Goal: Information Seeking & Learning: Learn about a topic

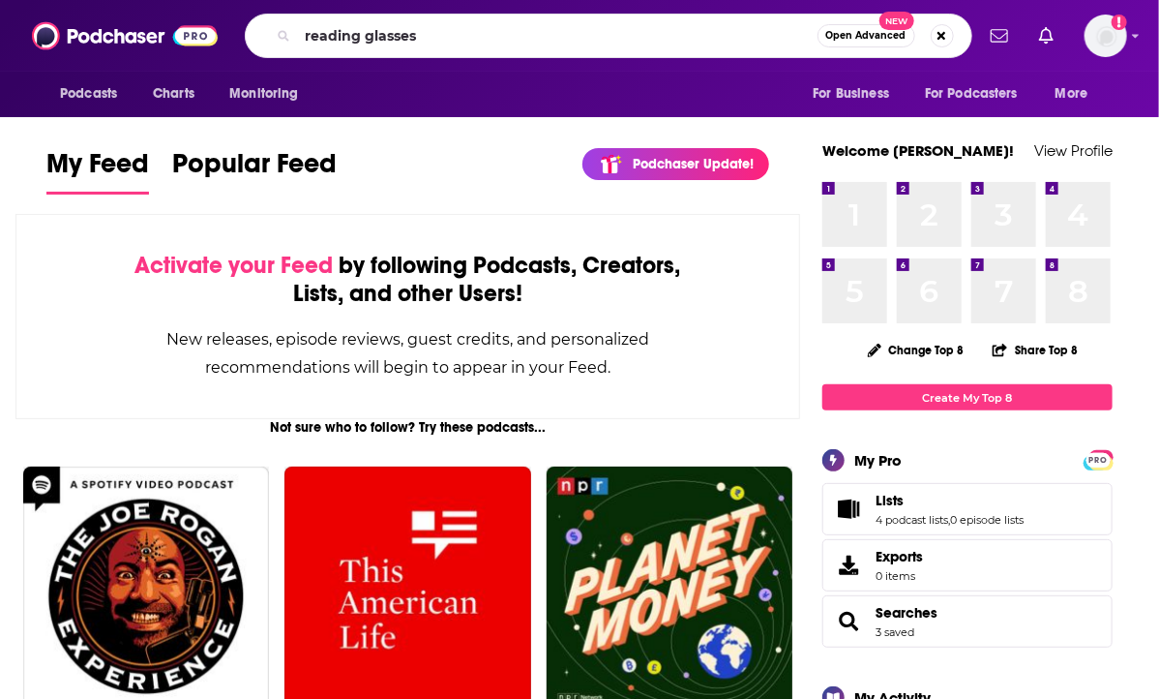
type input "reading glasses"
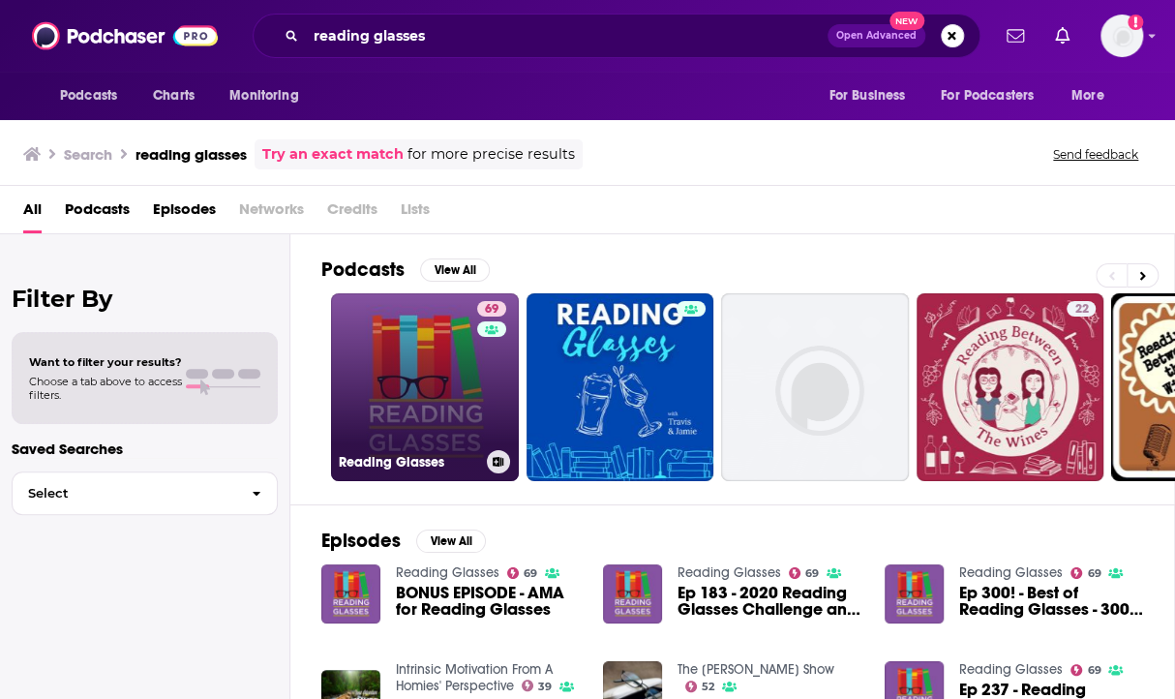
click at [468, 450] on div "Reading Glasses" at bounding box center [425, 461] width 172 height 23
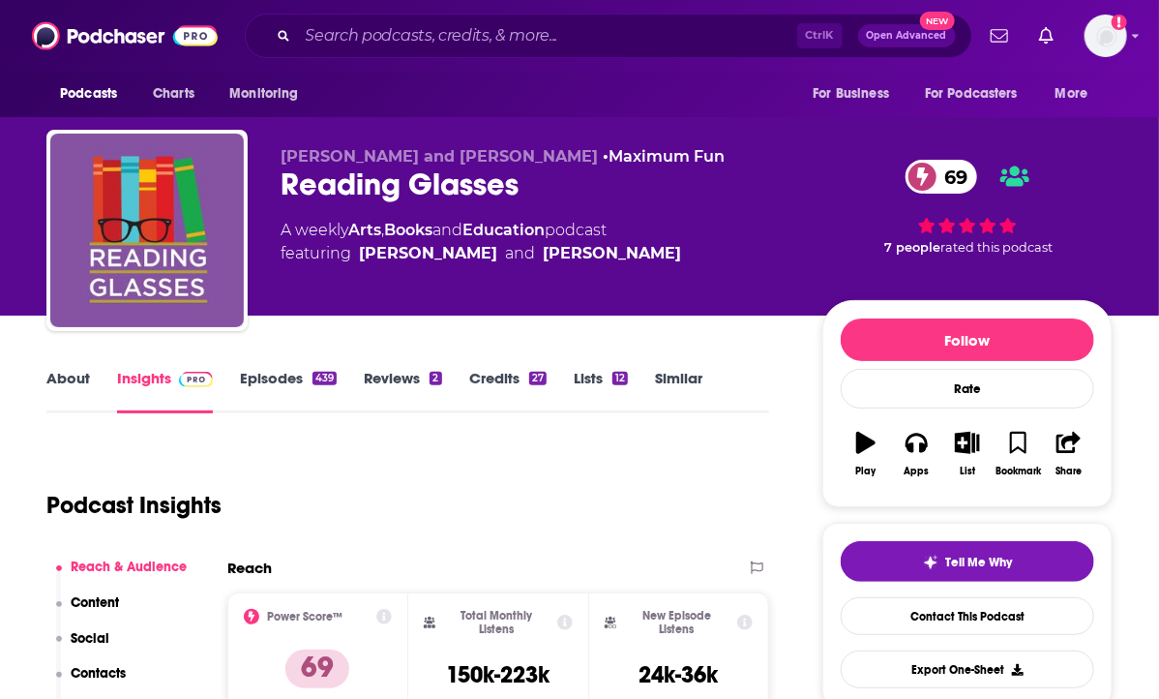
scroll to position [97, 0]
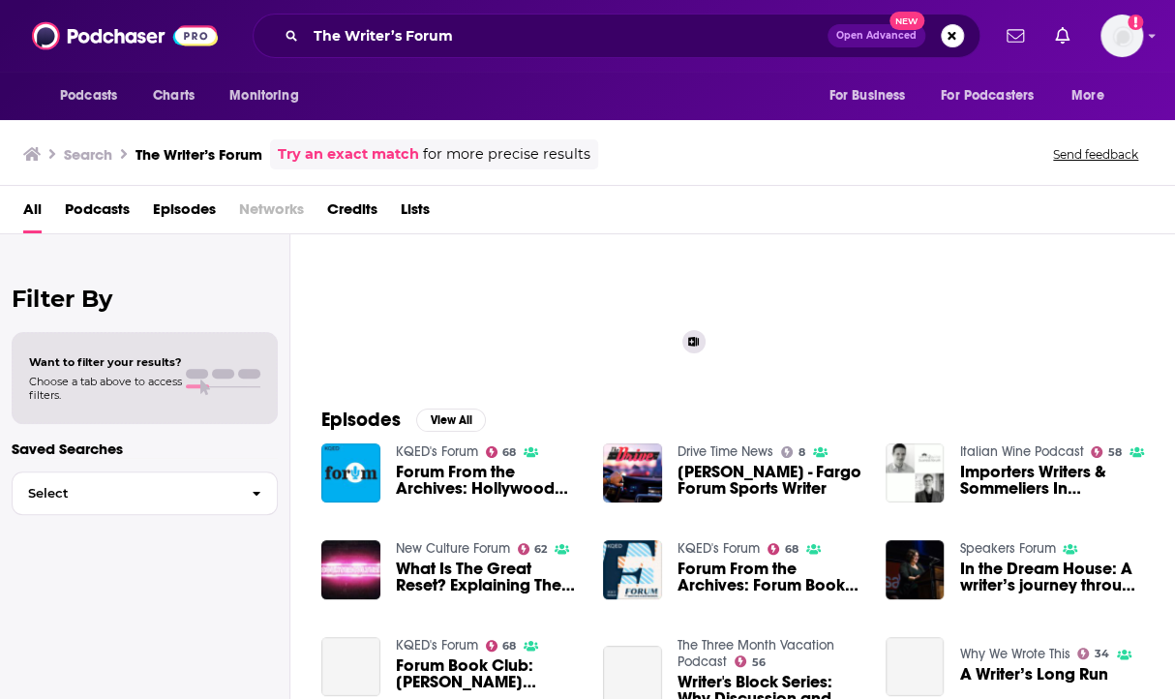
scroll to position [194, 0]
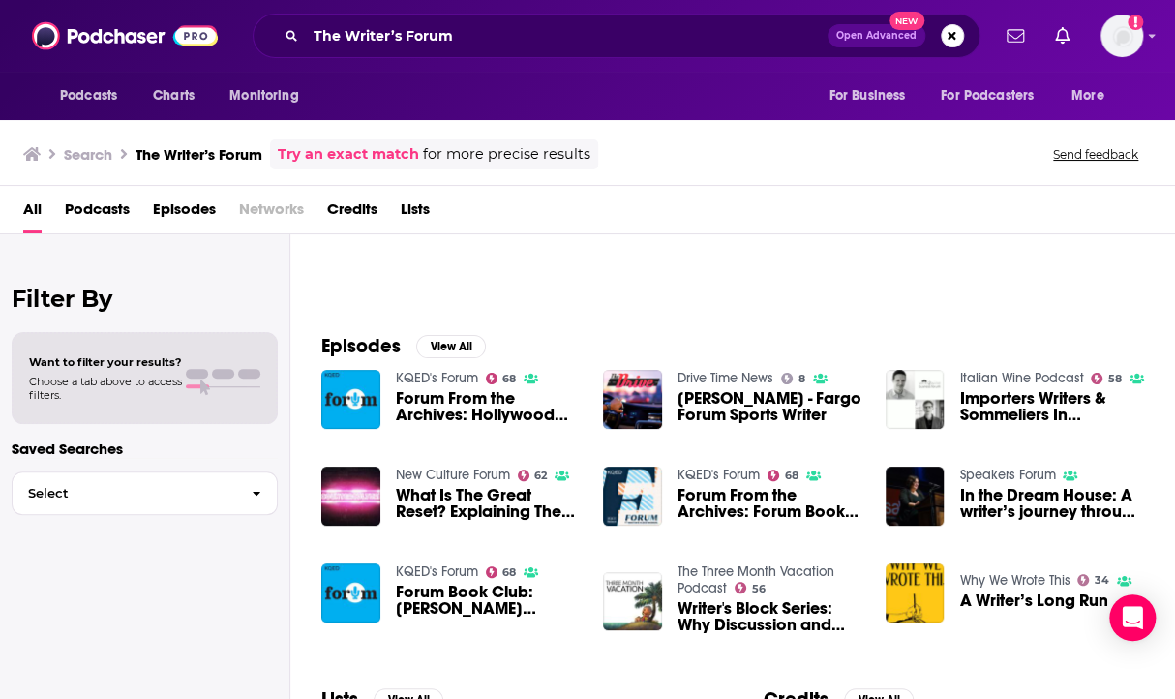
click at [1155, 338] on div "Episodes View All KQED's Forum 68 Forum From the Archives: Hollywood Writers' R…" at bounding box center [732, 487] width 884 height 353
